Goal: Find specific page/section: Find specific page/section

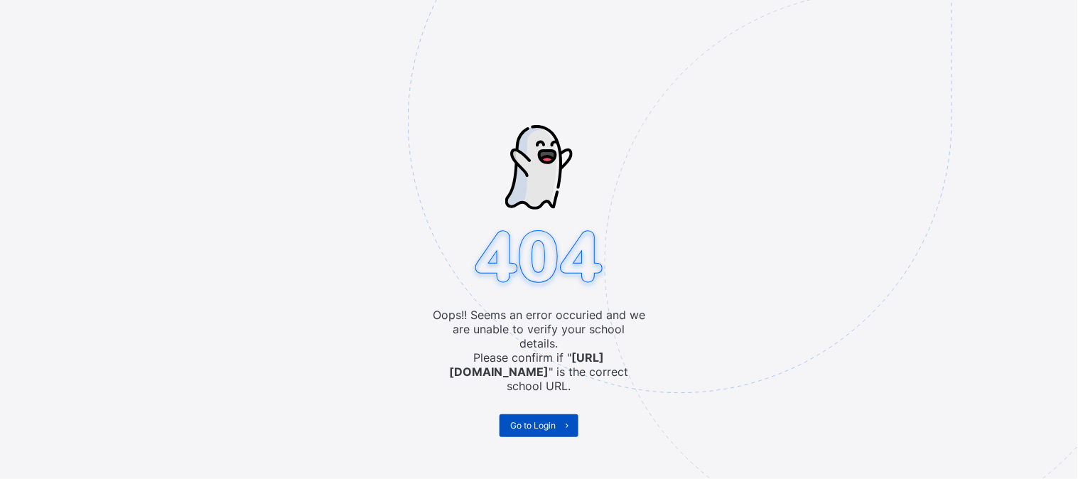
click at [544, 394] on span "Go to Login" at bounding box center [532, 425] width 45 height 11
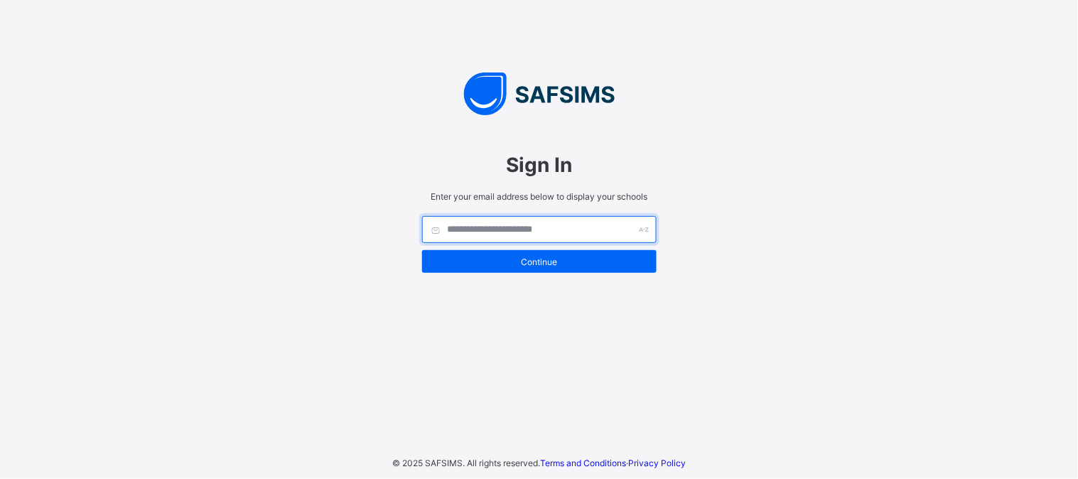
click at [467, 232] on input "text" at bounding box center [539, 229] width 234 height 27
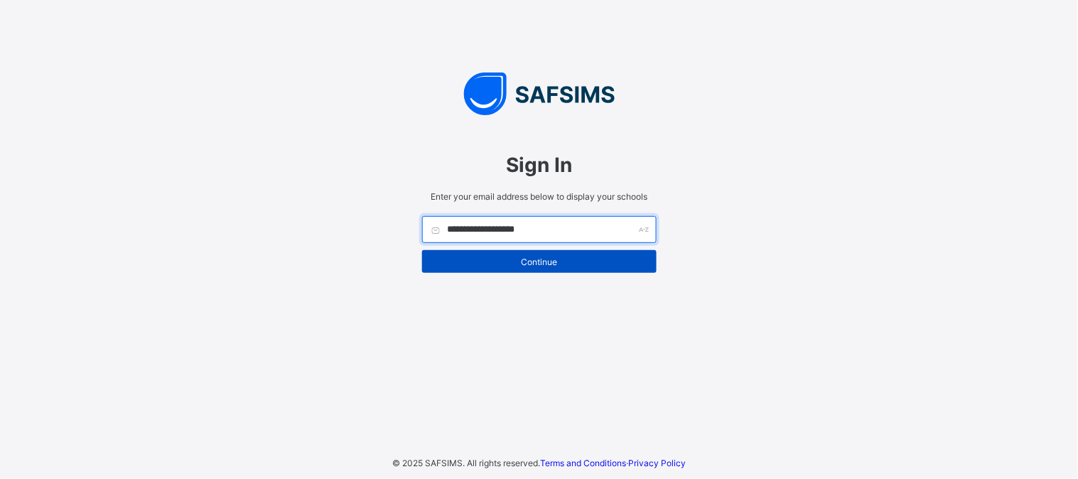
type input "**********"
click at [547, 264] on span "Continue" at bounding box center [539, 262] width 213 height 11
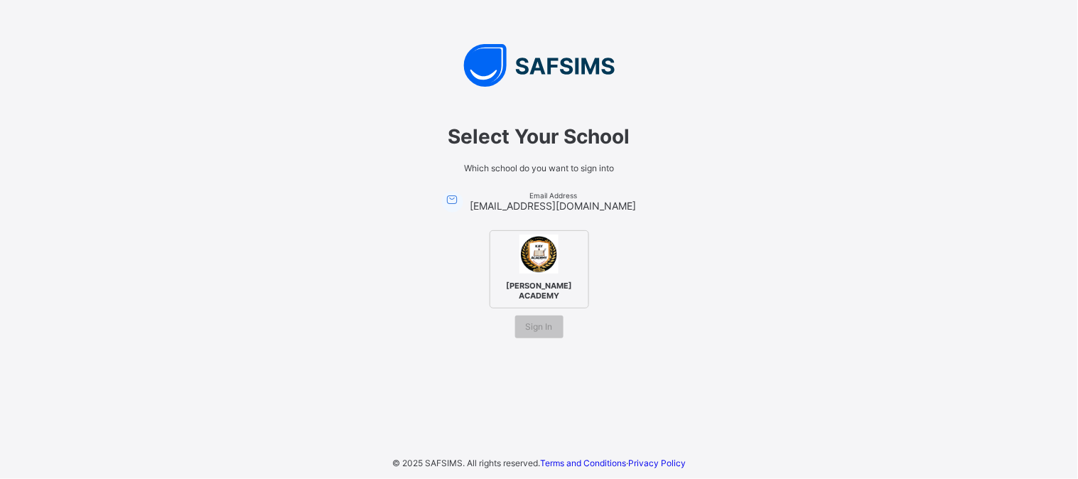
click at [554, 263] on img at bounding box center [538, 253] width 39 height 39
click at [537, 322] on span "Sign In" at bounding box center [539, 326] width 27 height 11
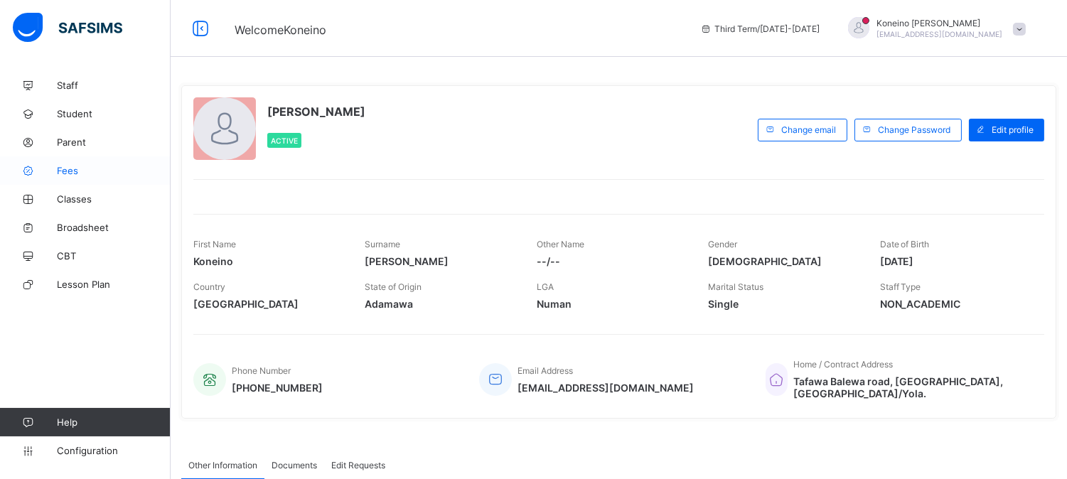
click at [72, 172] on span "Fees" at bounding box center [114, 170] width 114 height 11
